Goal: Task Accomplishment & Management: Complete application form

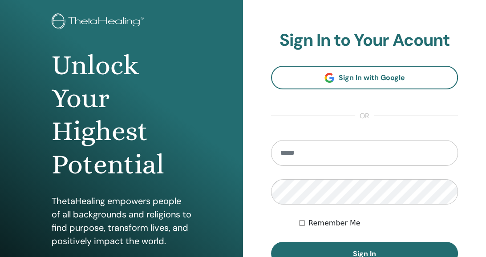
scroll to position [118, 0]
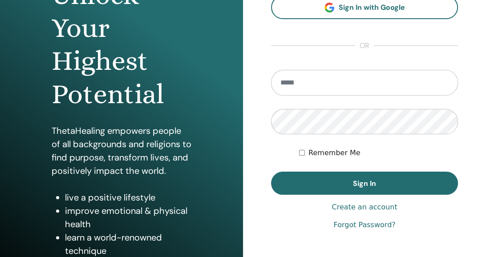
type input "**********"
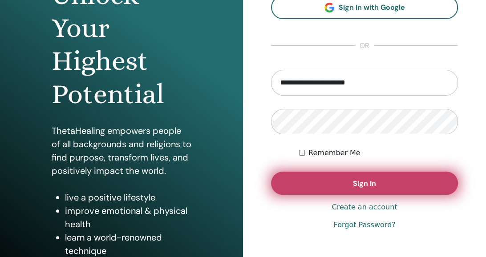
click at [318, 181] on button "Sign In" at bounding box center [364, 183] width 187 height 23
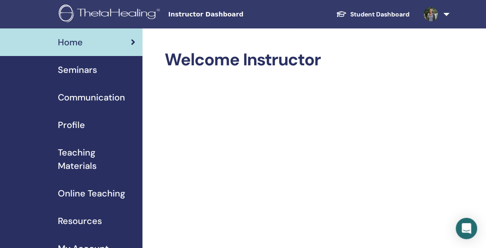
click at [214, 16] on span "Instructor Dashboard" at bounding box center [234, 14] width 133 height 9
click at [445, 15] on link at bounding box center [434, 14] width 36 height 28
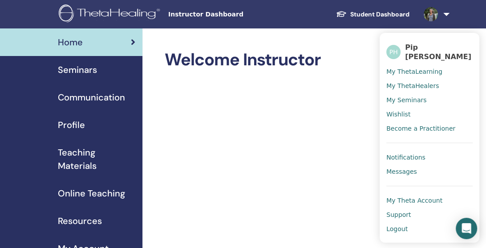
click at [428, 68] on span "My ThetaLearning" at bounding box center [414, 72] width 56 height 8
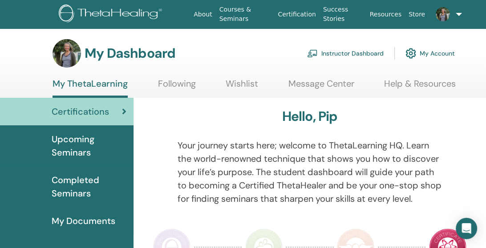
click at [85, 141] on span "Upcoming Seminars" at bounding box center [89, 146] width 75 height 27
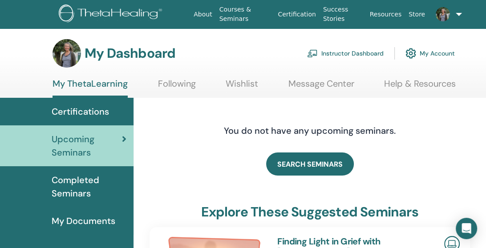
click at [339, 55] on link "Instructor Dashboard" at bounding box center [345, 54] width 76 height 20
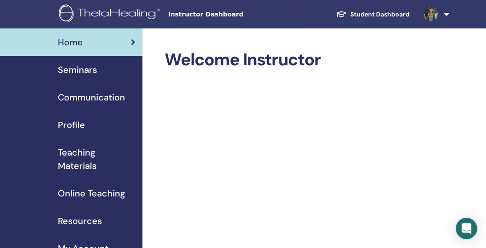
click at [84, 69] on span "Seminars" at bounding box center [77, 69] width 39 height 13
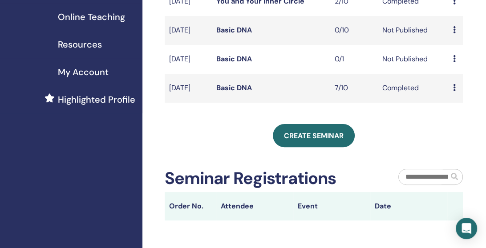
scroll to position [178, 0]
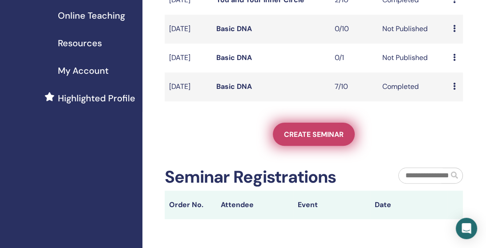
click at [311, 139] on span "Create seminar" at bounding box center [314, 134] width 60 height 9
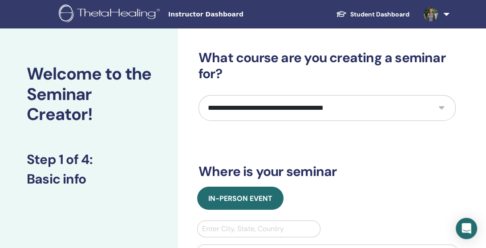
click at [440, 108] on select "**********" at bounding box center [326, 108] width 257 height 26
click at [198, 95] on select "**********" at bounding box center [326, 108] width 257 height 26
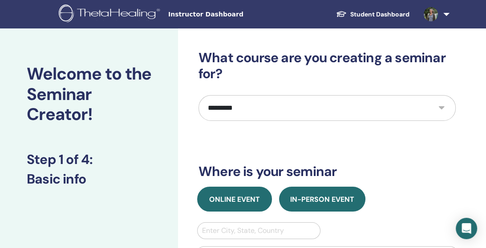
click at [245, 198] on span "Online Event" at bounding box center [234, 199] width 51 height 9
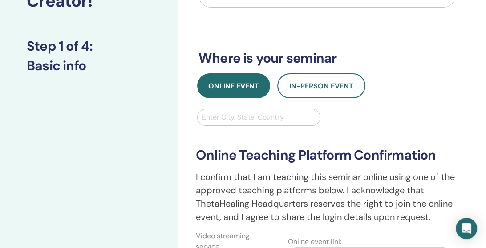
scroll to position [118, 0]
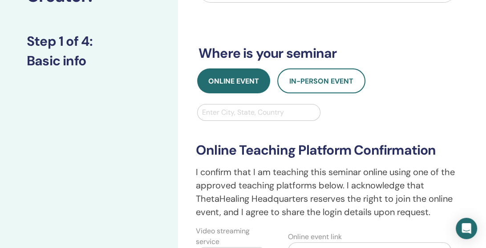
click at [228, 112] on div at bounding box center [258, 112] width 113 height 12
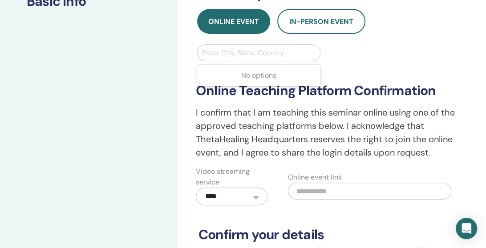
scroll to position [237, 0]
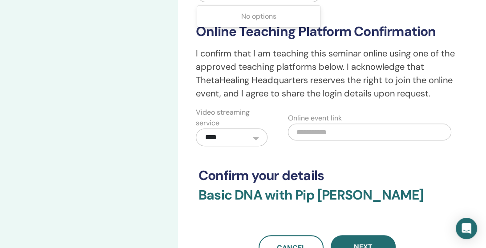
click at [331, 130] on input "text" at bounding box center [369, 132] width 163 height 17
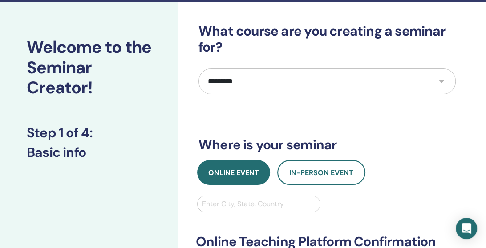
scroll to position [0, 0]
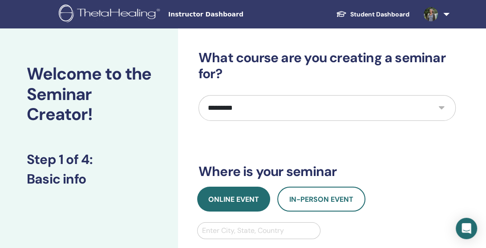
click at [439, 107] on select "**********" at bounding box center [326, 108] width 257 height 26
select select "*"
click at [198, 95] on select "**********" at bounding box center [326, 108] width 257 height 26
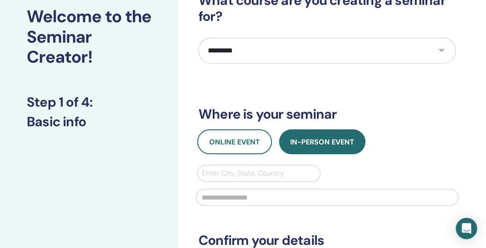
scroll to position [59, 0]
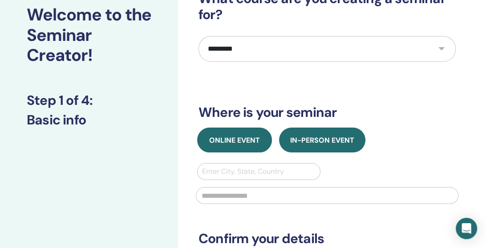
click at [204, 138] on button "Online Event" at bounding box center [234, 140] width 75 height 25
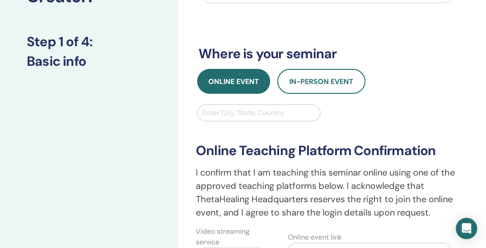
scroll to position [178, 0]
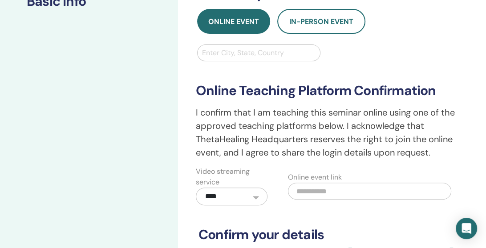
click at [308, 191] on input "text" at bounding box center [369, 191] width 163 height 17
paste input "**********"
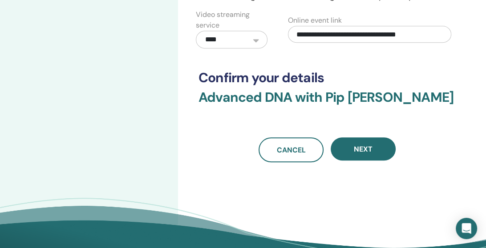
scroll to position [356, 0]
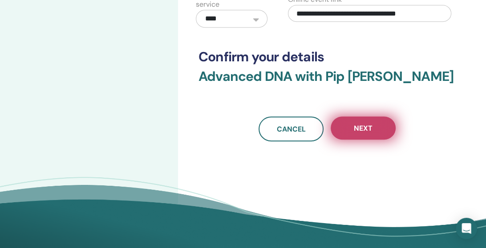
type input "**********"
click at [376, 130] on button "Next" at bounding box center [362, 128] width 65 height 23
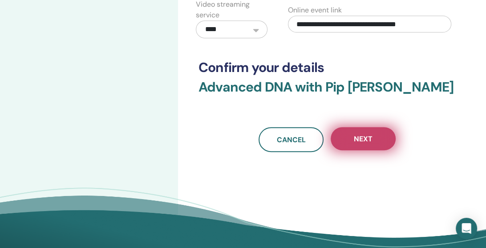
click at [354, 138] on span "Next" at bounding box center [363, 138] width 19 height 9
click at [358, 141] on span "Next" at bounding box center [363, 138] width 19 height 9
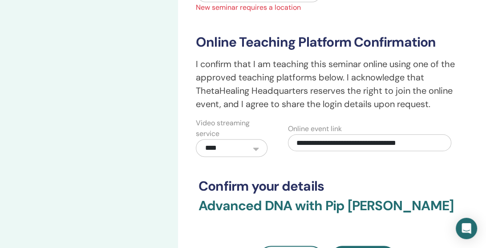
scroll to position [118, 0]
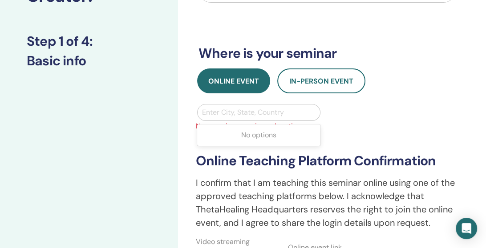
click at [232, 113] on div at bounding box center [258, 112] width 113 height 12
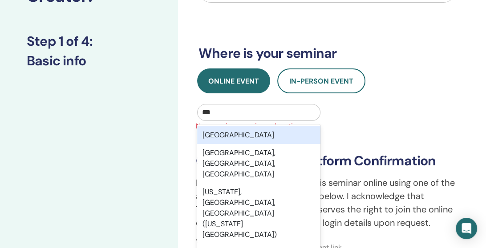
type input "***"
click at [238, 135] on div "New Zealand" at bounding box center [258, 135] width 123 height 18
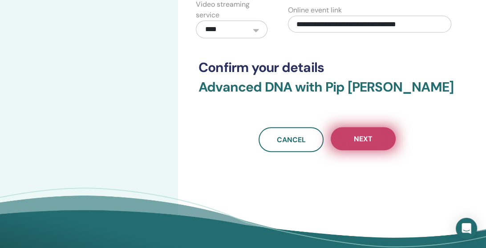
click at [361, 138] on span "Next" at bounding box center [363, 138] width 19 height 9
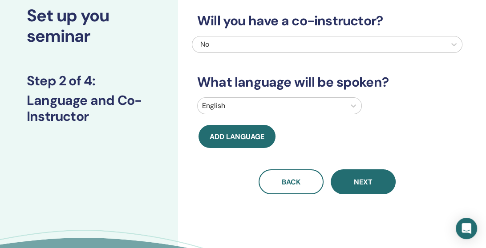
scroll to position [59, 0]
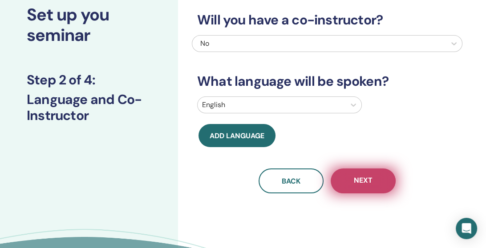
click at [356, 181] on span "Next" at bounding box center [363, 181] width 19 height 11
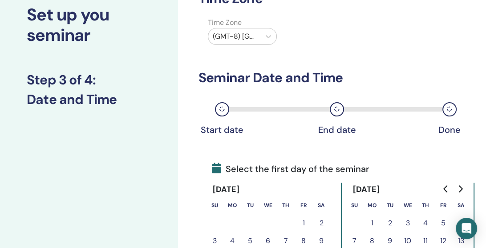
scroll to position [0, 0]
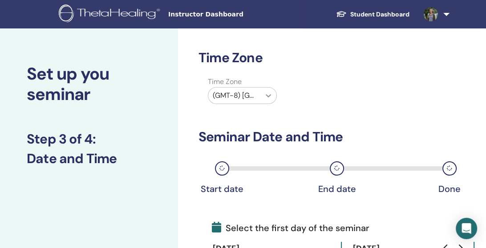
click at [269, 95] on icon at bounding box center [267, 95] width 5 height 3
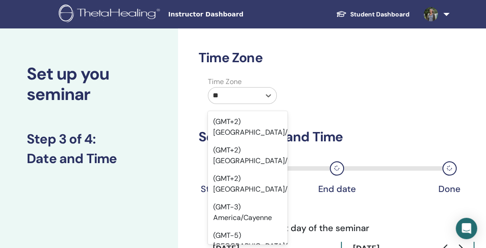
type input "*"
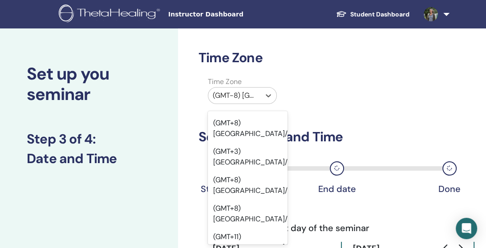
scroll to position [9428, 0]
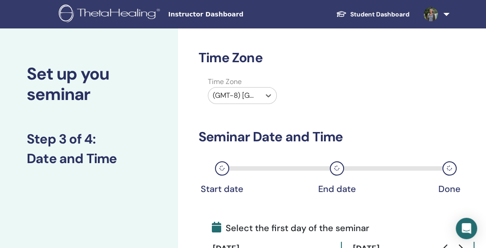
paste input "**********"
type input "*"
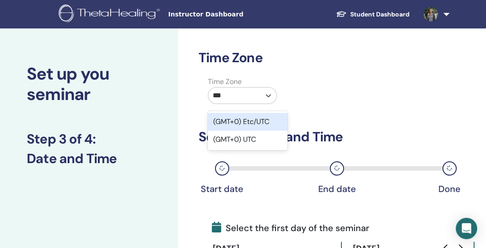
type input "***"
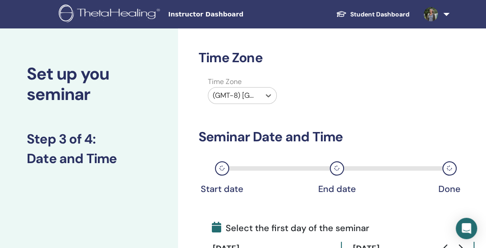
click at [214, 92] on div at bounding box center [234, 95] width 43 height 12
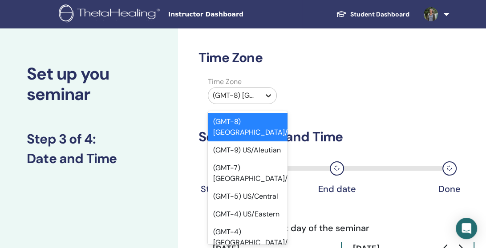
click at [266, 96] on icon at bounding box center [267, 95] width 5 height 3
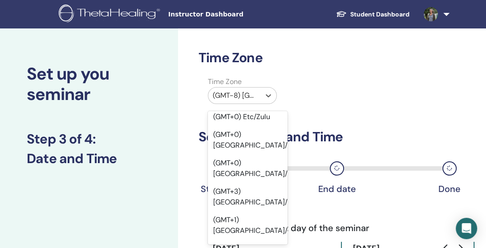
scroll to position [1092, 0]
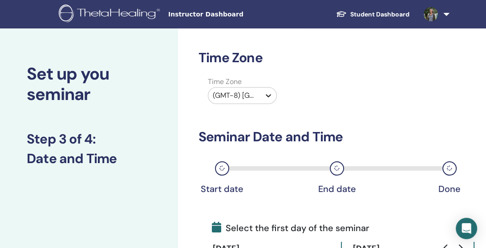
click at [267, 95] on icon at bounding box center [268, 95] width 9 height 9
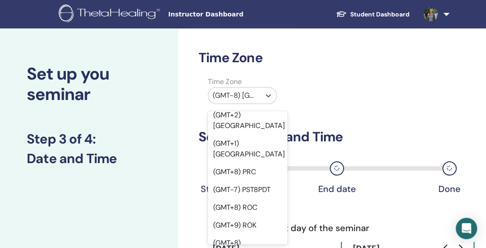
scroll to position [16287, 0]
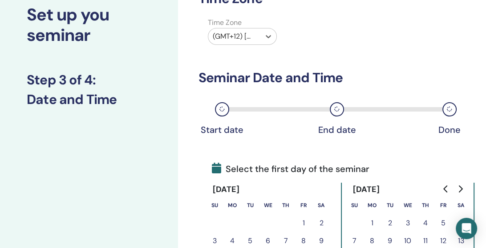
scroll to position [118, 0]
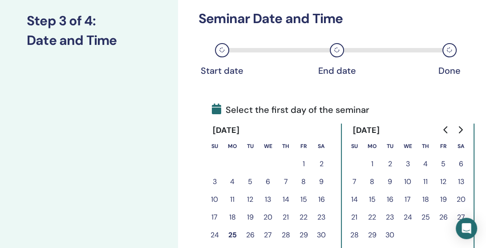
click at [462, 129] on icon "Go to next month" at bounding box center [459, 129] width 7 height 7
click at [444, 181] on button "10" at bounding box center [443, 182] width 18 height 18
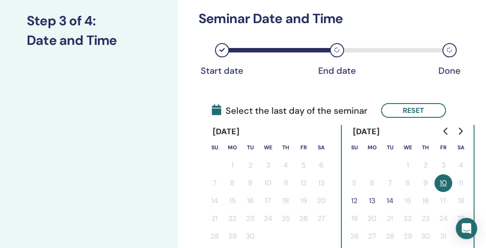
click at [354, 201] on button "12" at bounding box center [354, 201] width 18 height 18
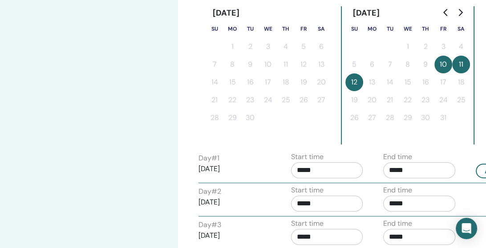
scroll to position [296, 0]
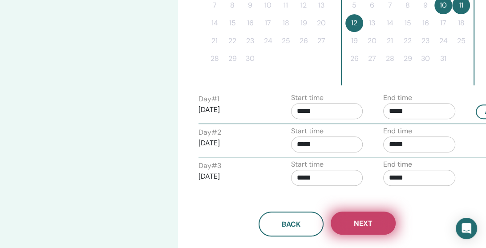
click at [363, 219] on span "Next" at bounding box center [363, 223] width 19 height 9
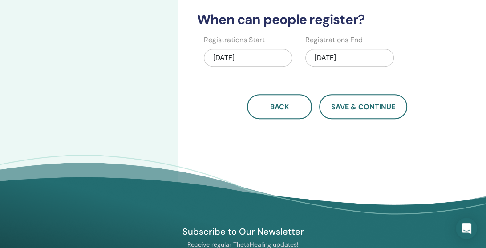
click at [320, 54] on div "10/12/2025" at bounding box center [349, 58] width 88 height 18
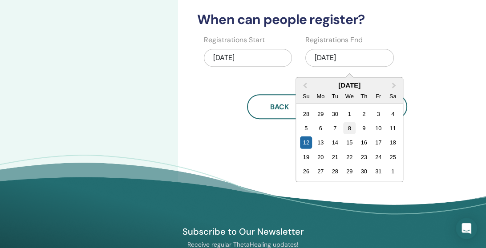
click at [350, 125] on div "8" at bounding box center [349, 128] width 12 height 12
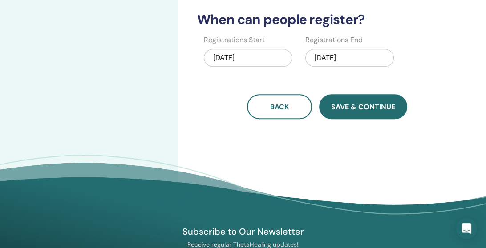
click at [351, 109] on span "Save & Continue" at bounding box center [363, 106] width 64 height 9
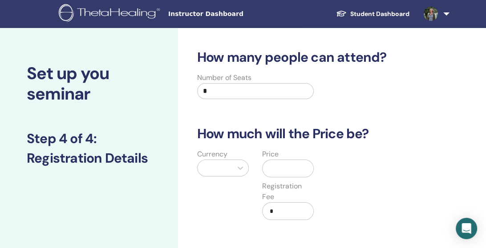
scroll to position [0, 0]
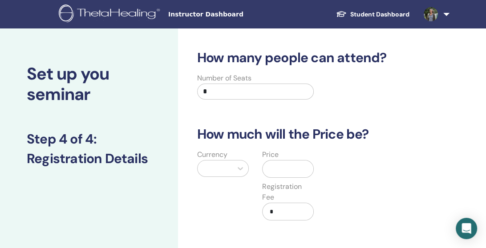
click at [211, 91] on input "*" at bounding box center [255, 92] width 117 height 16
type input "**"
click at [219, 169] on div at bounding box center [215, 168] width 26 height 12
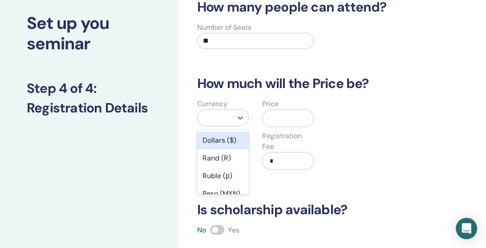
scroll to position [60, 0]
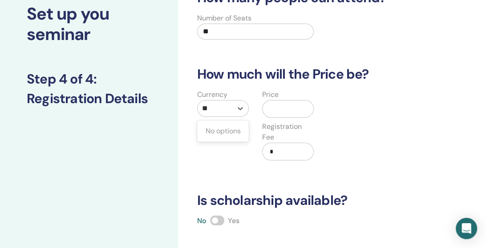
type input "*"
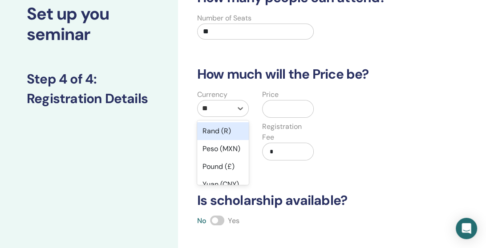
type input "***"
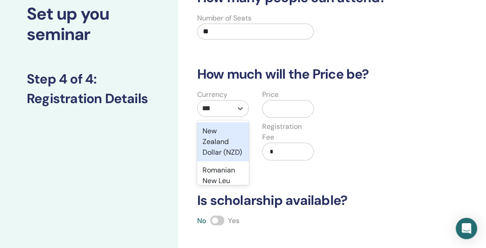
click at [224, 138] on div "New Zealand Dollar (NZD)" at bounding box center [223, 141] width 52 height 39
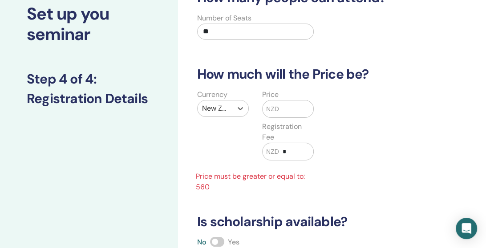
click at [285, 109] on input "text" at bounding box center [296, 109] width 34 height 17
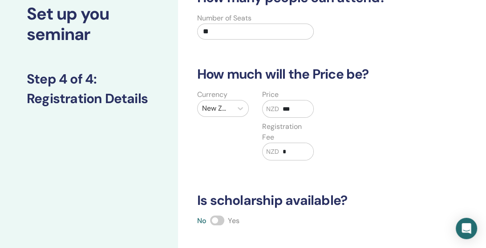
type input "***"
click at [285, 146] on input "*" at bounding box center [296, 151] width 34 height 17
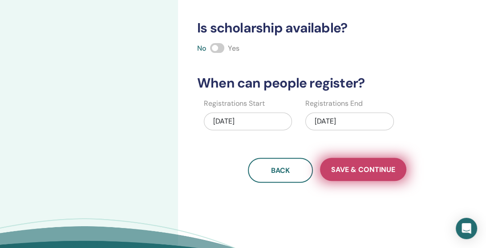
scroll to position [238, 0]
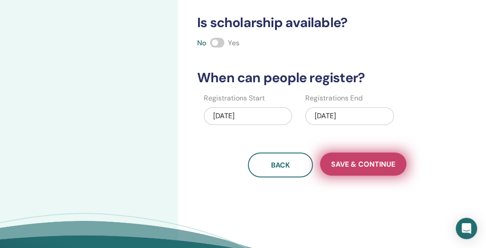
type input "***"
click at [366, 162] on span "Save & Continue" at bounding box center [363, 164] width 64 height 9
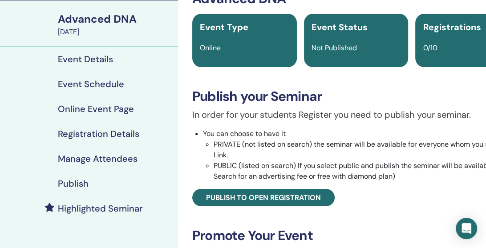
scroll to position [118, 0]
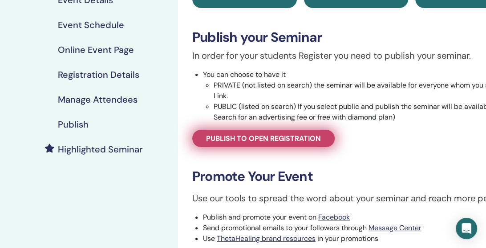
click at [308, 140] on span "Publish to open registration" at bounding box center [263, 138] width 115 height 9
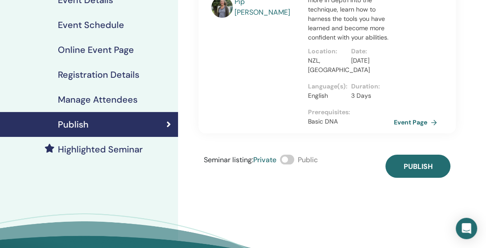
click at [291, 155] on span at bounding box center [287, 160] width 14 height 10
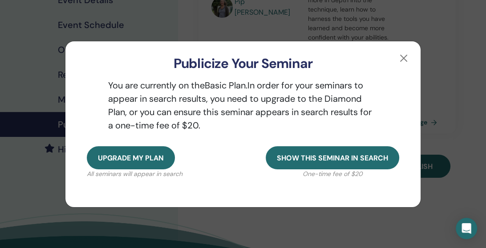
drag, startPoint x: 150, startPoint y: 157, endPoint x: 176, endPoint y: 158, distance: 25.4
click at [150, 158] on span "Upgrade my plan" at bounding box center [131, 157] width 66 height 9
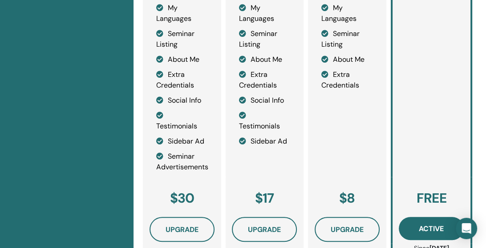
scroll to position [375, 0]
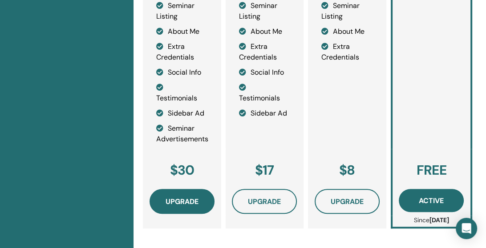
click at [184, 206] on span "Upgrade" at bounding box center [181, 201] width 33 height 9
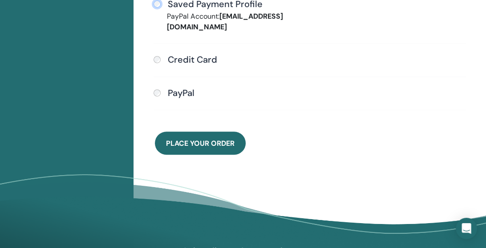
scroll to position [316, 0]
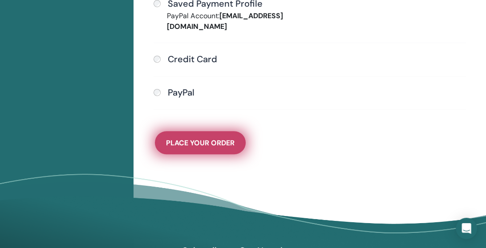
click at [219, 143] on span "Place Your Order" at bounding box center [200, 142] width 68 height 9
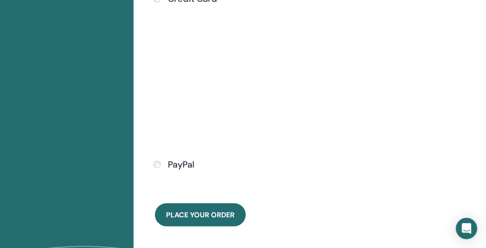
scroll to position [383, 0]
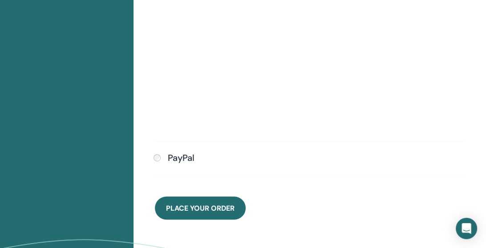
drag, startPoint x: 209, startPoint y: 206, endPoint x: 227, endPoint y: 208, distance: 17.9
click at [209, 206] on span "Place Your Order" at bounding box center [200, 208] width 68 height 9
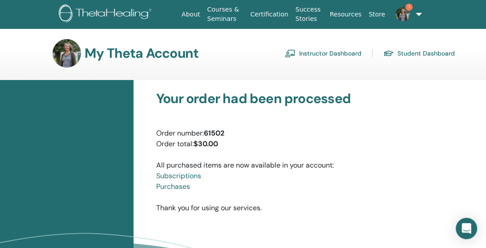
click at [224, 13] on link "Courses & Seminars" at bounding box center [224, 14] width 43 height 26
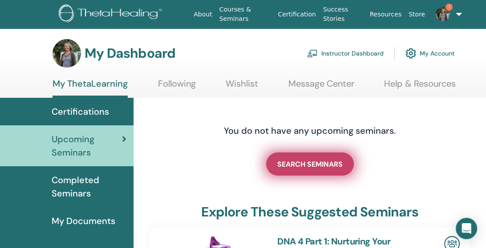
click at [318, 164] on span "SEARCH SEMINARS" at bounding box center [309, 164] width 65 height 9
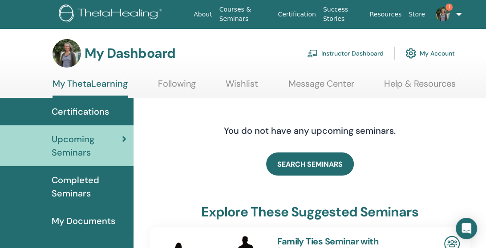
click at [348, 57] on link "Instructor Dashboard" at bounding box center [345, 54] width 76 height 20
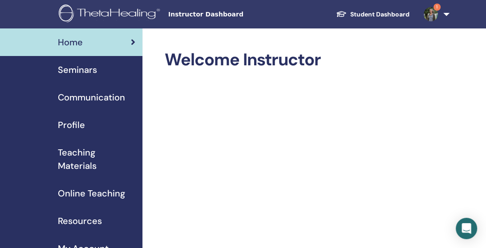
click at [80, 72] on span "Seminars" at bounding box center [77, 69] width 39 height 13
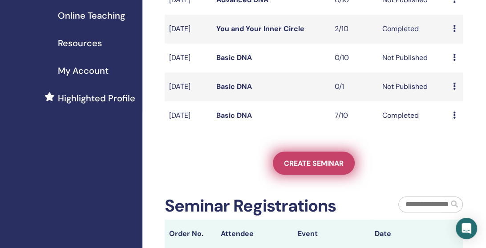
scroll to position [237, 0]
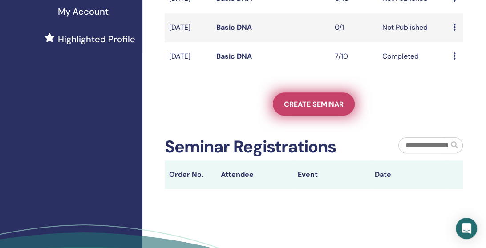
click at [313, 112] on link "Create seminar" at bounding box center [314, 103] width 82 height 23
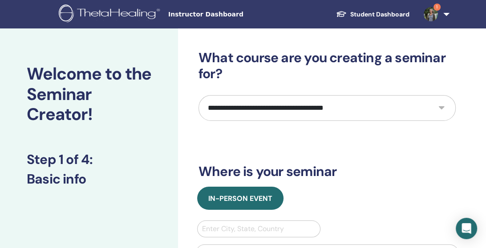
click at [442, 107] on select "**********" at bounding box center [326, 108] width 257 height 26
select select "*"
click at [198, 95] on select "**********" at bounding box center [326, 108] width 257 height 26
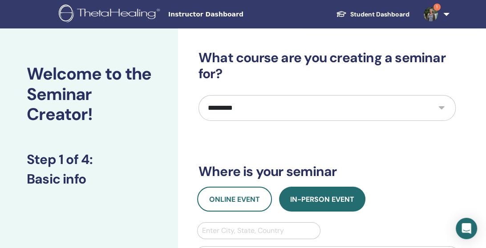
scroll to position [59, 0]
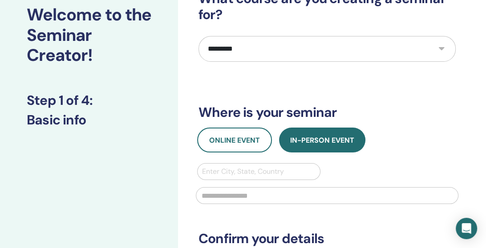
click at [232, 173] on div at bounding box center [258, 171] width 113 height 12
type input "***"
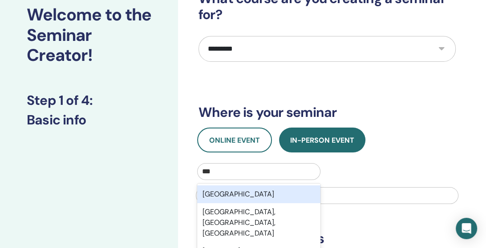
click at [245, 195] on div "[GEOGRAPHIC_DATA]" at bounding box center [258, 194] width 123 height 18
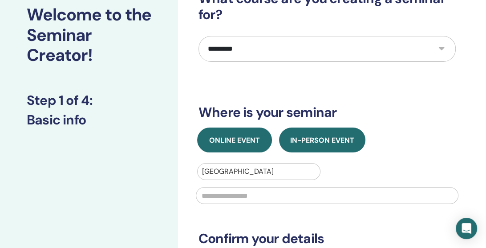
click at [245, 139] on span "Online Event" at bounding box center [234, 140] width 51 height 9
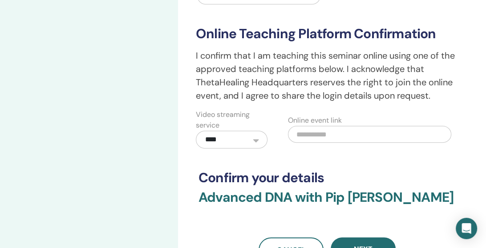
scroll to position [237, 0]
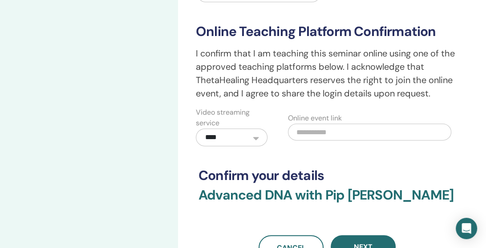
click at [320, 132] on input "text" at bounding box center [369, 132] width 163 height 17
paste input "**********"
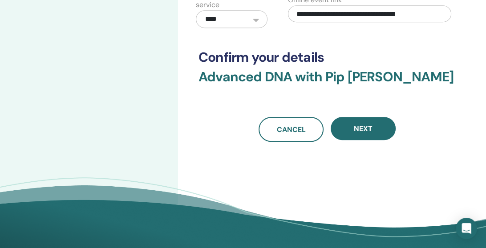
scroll to position [356, 0]
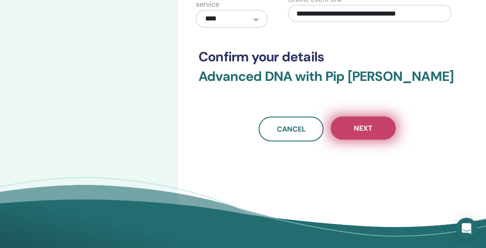
type input "**********"
click at [370, 127] on span "Next" at bounding box center [363, 128] width 19 height 9
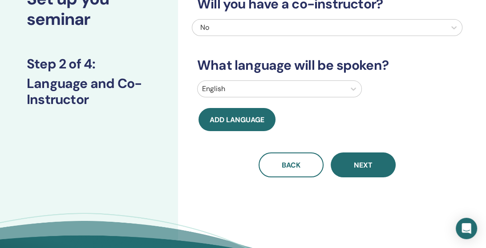
scroll to position [0, 0]
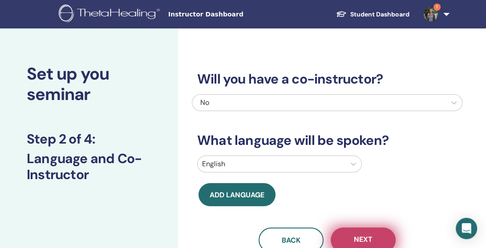
click at [375, 240] on button "Next" at bounding box center [362, 240] width 65 height 25
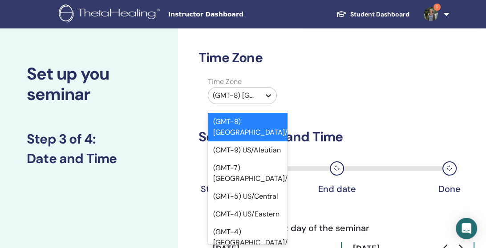
click at [269, 94] on icon at bounding box center [268, 95] width 9 height 9
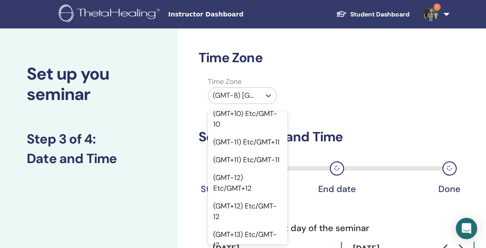
scroll to position [593, 0]
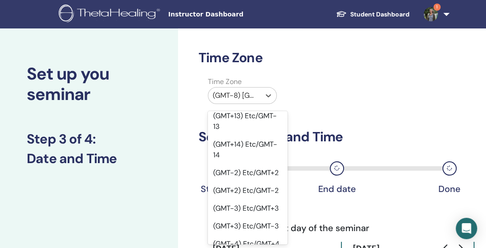
click at [243, 107] on div "(GMT+12) Etc/GMT-12" at bounding box center [248, 93] width 80 height 28
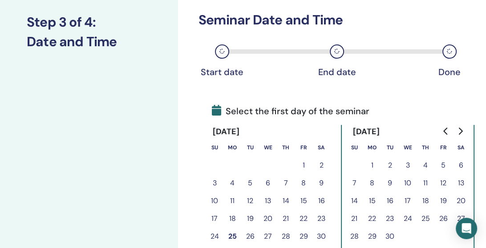
scroll to position [118, 0]
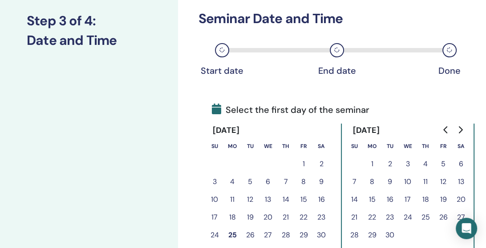
click at [462, 130] on icon "Go to next month" at bounding box center [460, 129] width 4 height 7
click at [461, 130] on icon "Go to next month" at bounding box center [460, 129] width 4 height 7
click at [303, 181] on button "10" at bounding box center [303, 182] width 18 height 18
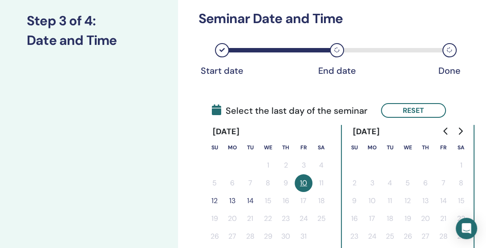
click at [213, 201] on button "12" at bounding box center [214, 201] width 18 height 18
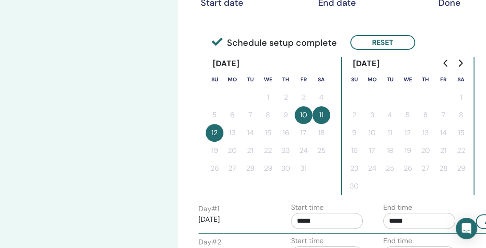
scroll to position [237, 0]
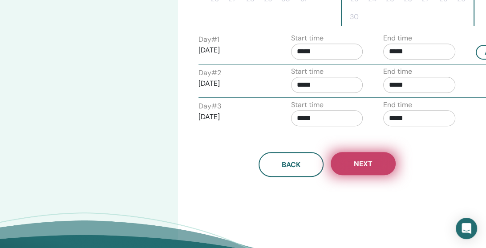
click at [364, 165] on span "Next" at bounding box center [363, 163] width 19 height 9
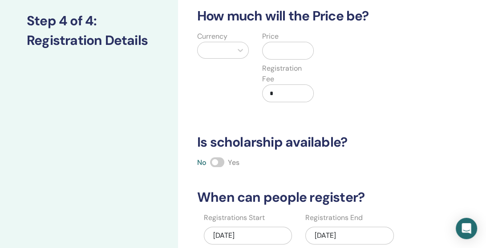
scroll to position [0, 0]
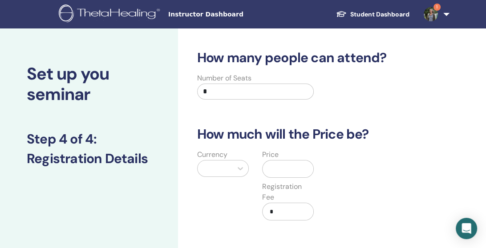
click at [229, 87] on input "*" at bounding box center [255, 92] width 117 height 16
type input "**"
click at [217, 168] on div at bounding box center [215, 168] width 26 height 12
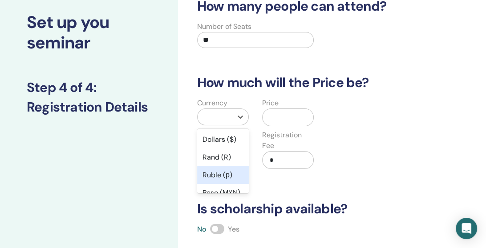
scroll to position [60, 0]
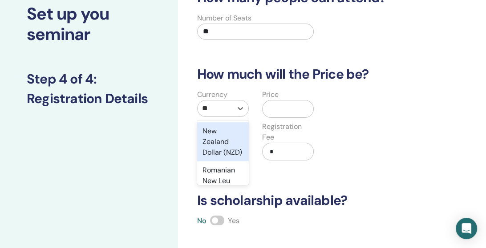
type input "***"
click at [218, 140] on div "New Zealand Dollar (NZD)" at bounding box center [223, 141] width 52 height 39
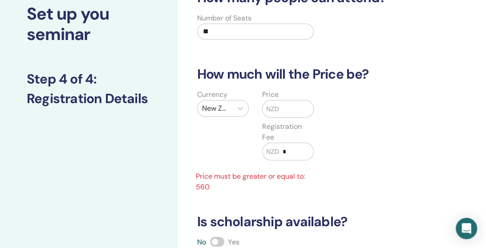
click at [278, 107] on span "NZD" at bounding box center [272, 109] width 13 height 9
click at [275, 108] on span "NZD" at bounding box center [272, 109] width 13 height 9
click at [285, 108] on input "text" at bounding box center [296, 109] width 34 height 17
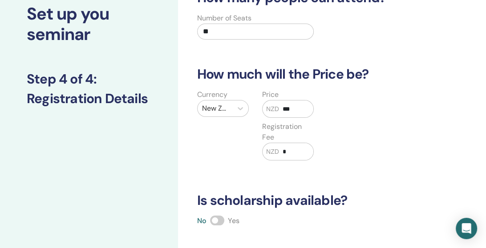
type input "***"
click at [282, 149] on input "*" at bounding box center [296, 151] width 34 height 17
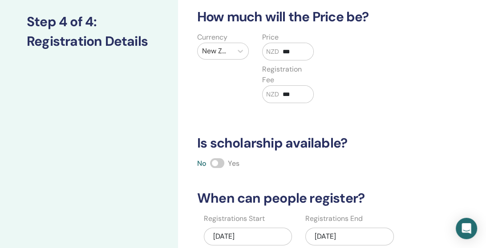
scroll to position [119, 0]
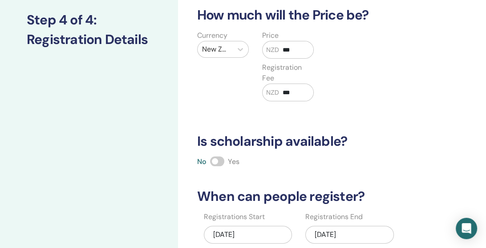
click at [285, 91] on input "***" at bounding box center [296, 92] width 34 height 17
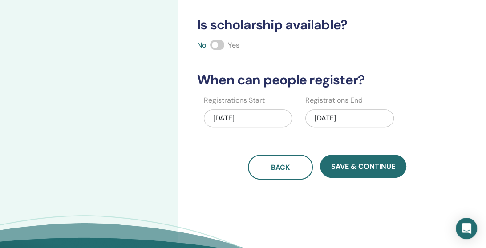
scroll to position [238, 0]
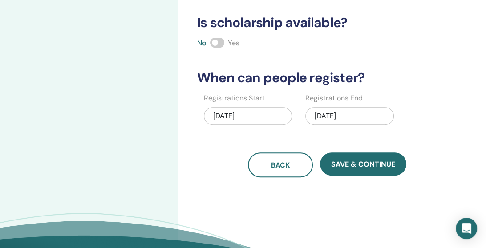
type input "**"
click at [327, 114] on div "10/12/2025" at bounding box center [349, 116] width 88 height 18
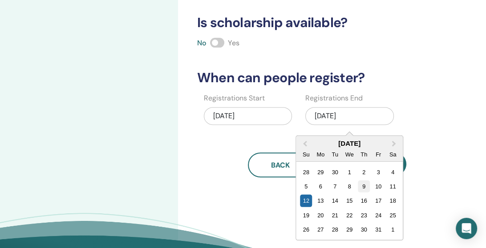
click at [363, 185] on div "9" at bounding box center [364, 187] width 12 height 12
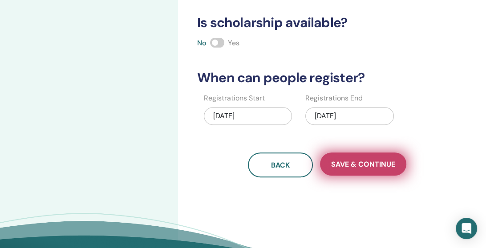
click at [352, 162] on span "Save & Continue" at bounding box center [363, 164] width 64 height 9
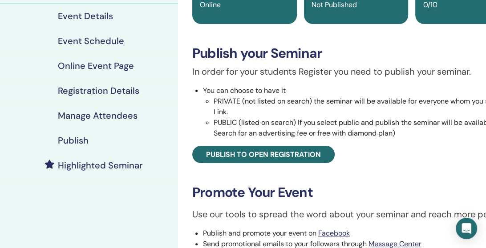
scroll to position [118, 0]
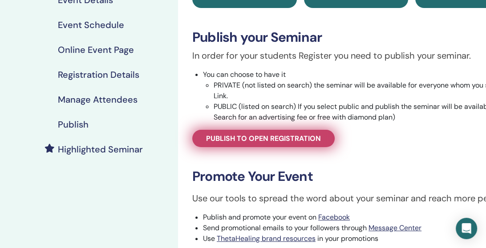
click at [273, 139] on span "Publish to open registration" at bounding box center [263, 138] width 115 height 9
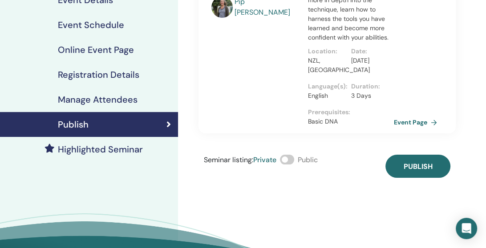
click at [292, 155] on span at bounding box center [287, 160] width 14 height 10
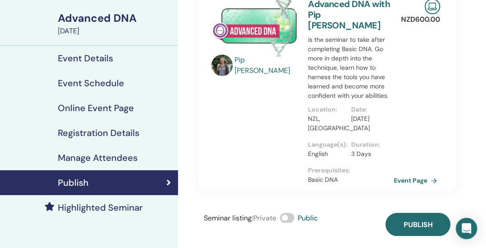
scroll to position [59, 0]
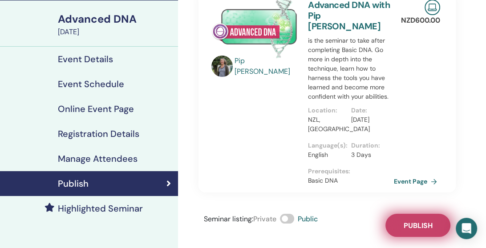
click at [411, 221] on span "Publish" at bounding box center [417, 225] width 29 height 9
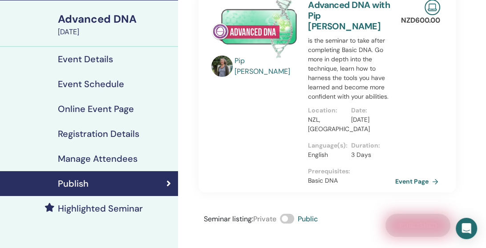
click at [403, 175] on link "Event Page" at bounding box center [418, 181] width 47 height 13
